Goal: Task Accomplishment & Management: Use online tool/utility

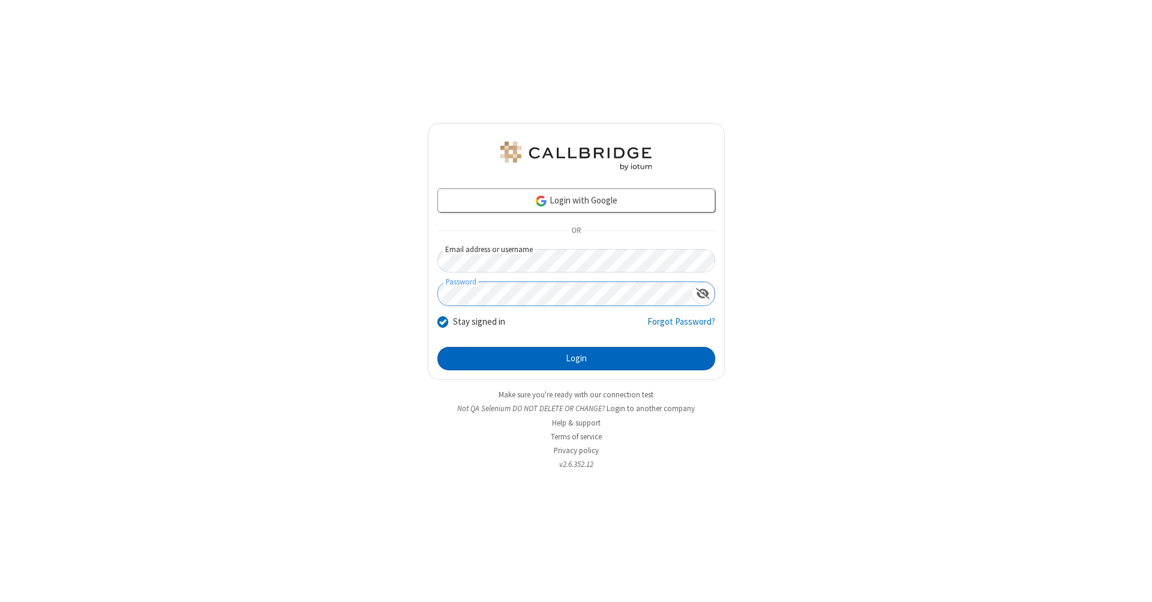
click at [576, 359] on button "Login" at bounding box center [577, 359] width 278 height 24
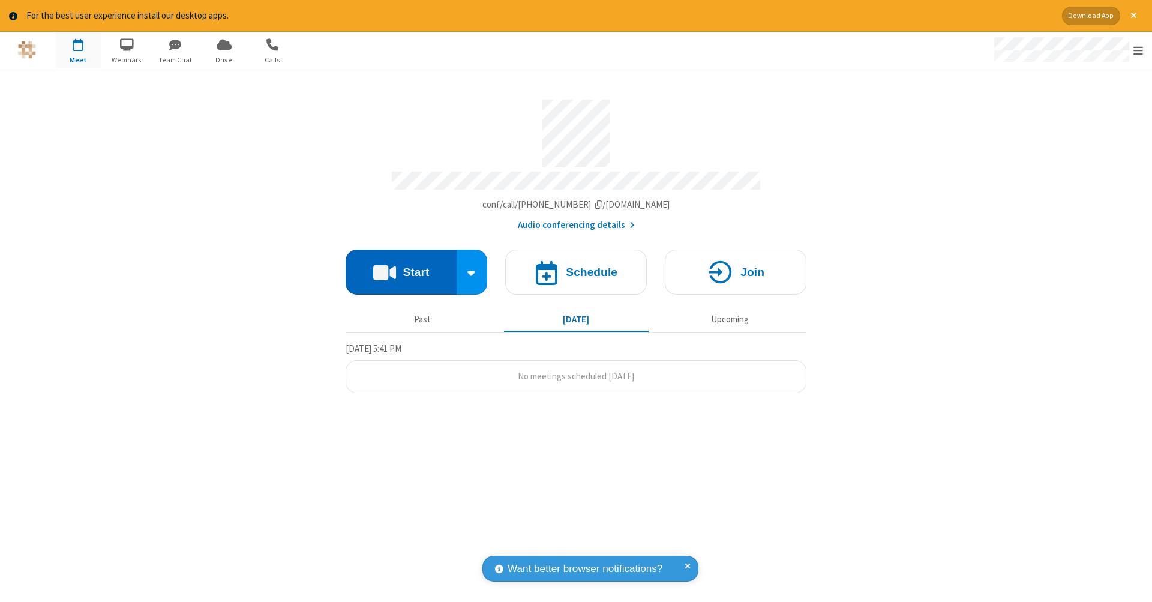
click at [401, 266] on button "Start" at bounding box center [401, 272] width 111 height 45
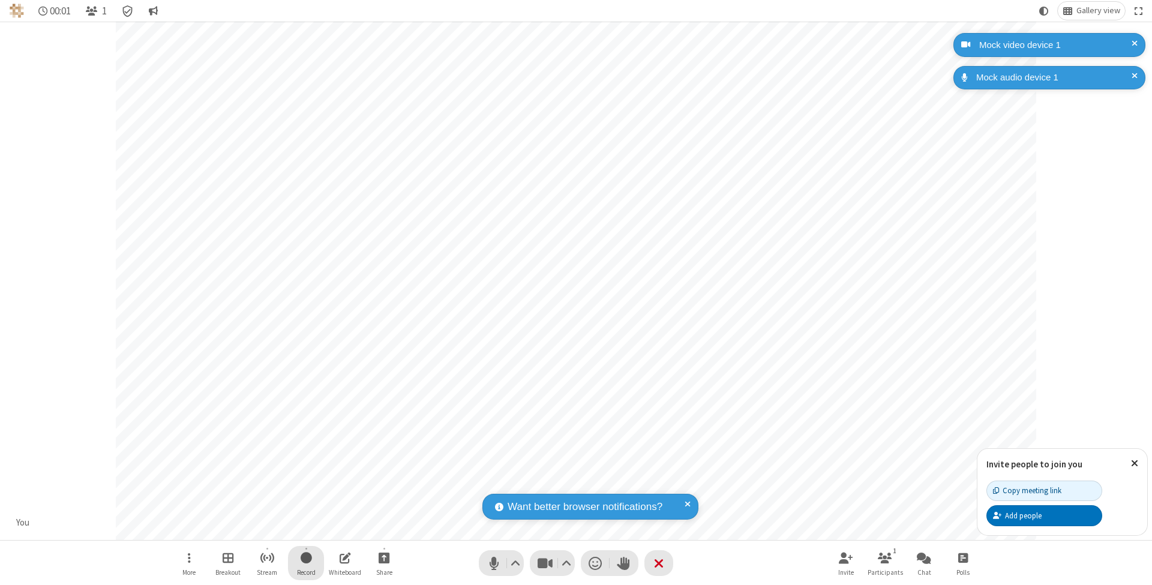
click at [306, 563] on span "Start recording" at bounding box center [306, 557] width 11 height 15
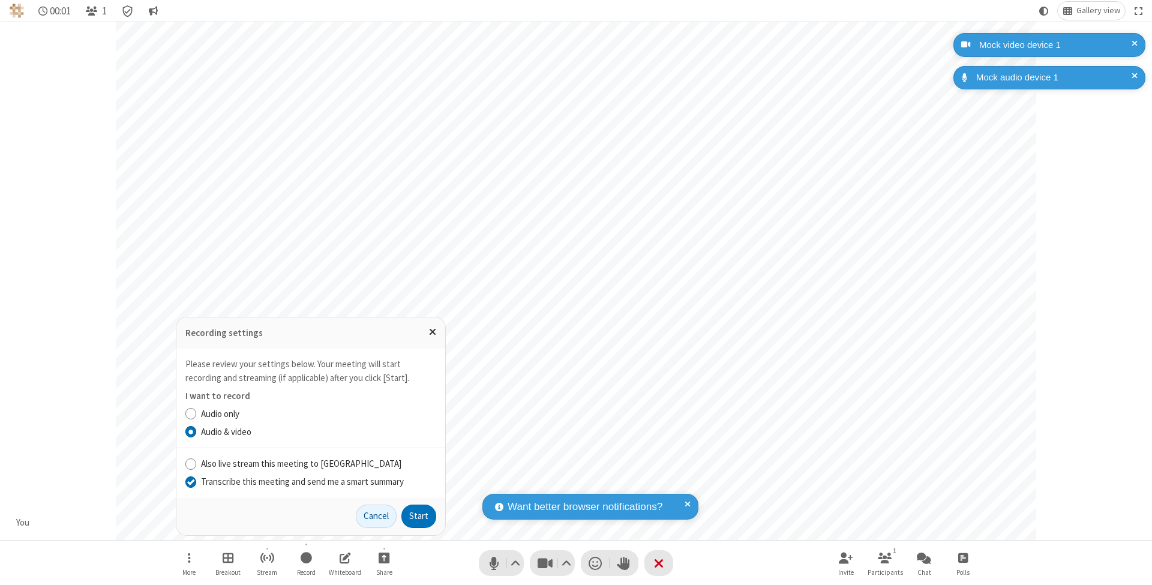
click at [190, 482] on input "Transcribe this meeting and send me a smart summary" at bounding box center [190, 481] width 11 height 13
click at [419, 516] on button "Start" at bounding box center [419, 517] width 35 height 24
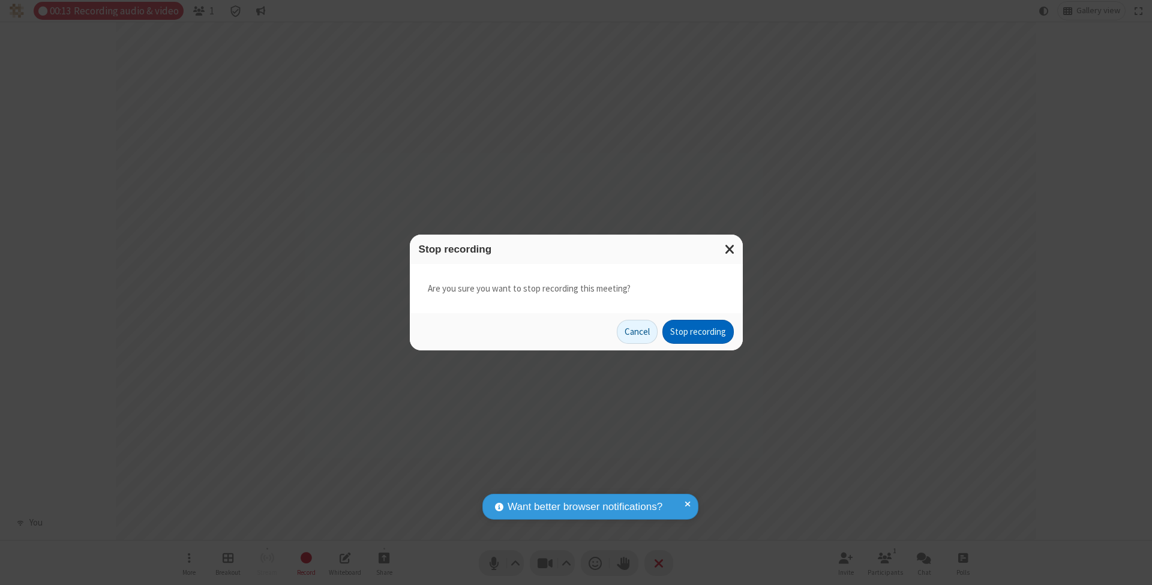
click at [698, 331] on button "Stop recording" at bounding box center [698, 332] width 71 height 24
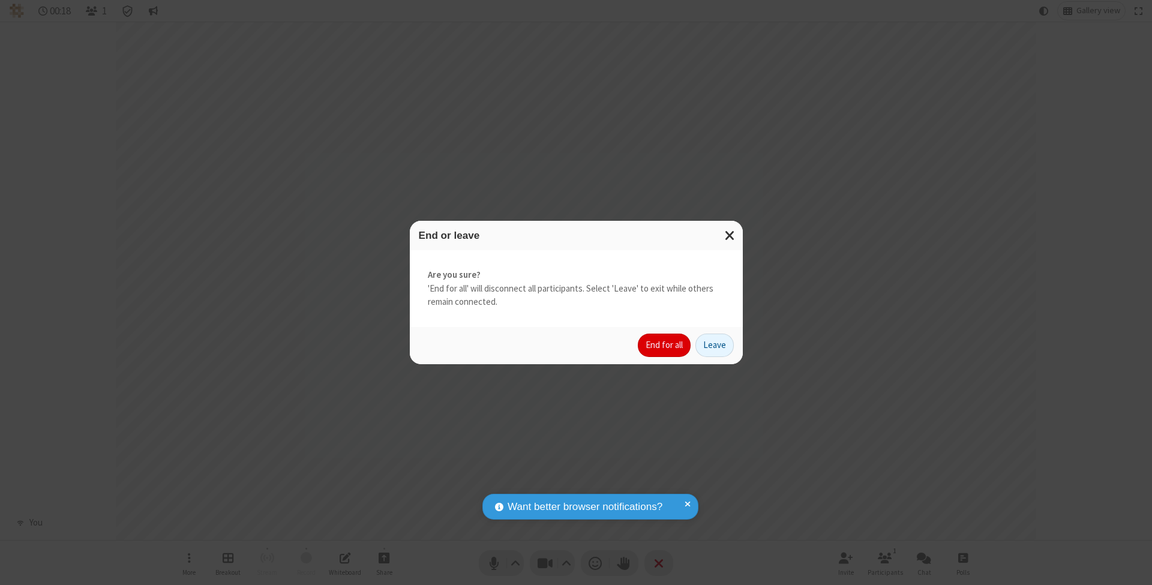
click at [665, 345] on button "End for all" at bounding box center [664, 346] width 53 height 24
